Goal: Task Accomplishment & Management: Use online tool/utility

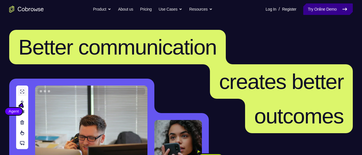
click at [309, 12] on link "Try Online Demo" at bounding box center [328, 9] width 50 height 12
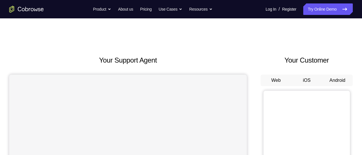
click at [328, 80] on button "Android" at bounding box center [337, 81] width 31 height 12
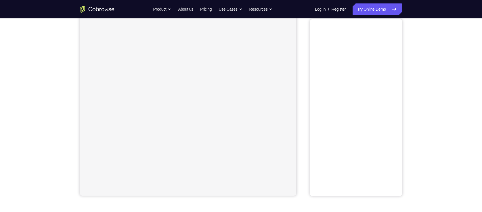
scroll to position [51, 0]
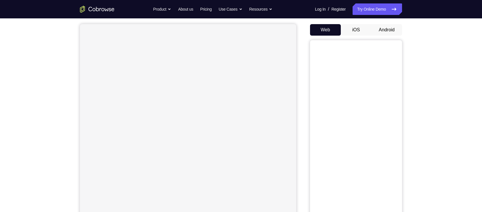
click at [361, 27] on button "Android" at bounding box center [387, 30] width 31 height 12
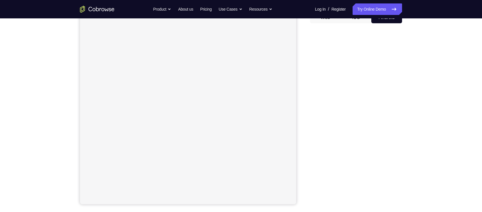
scroll to position [65, 0]
click at [361, 111] on div "Your Support Agent Your Customer Web iOS Android Next Steps We’d be happy to gi…" at bounding box center [241, 143] width 482 height 380
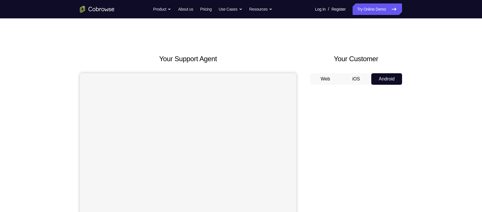
scroll to position [0, 0]
